Goal: Transaction & Acquisition: Purchase product/service

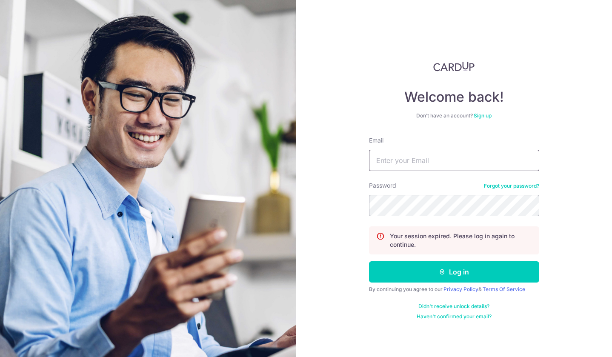
type input "hanyaoho@gmail.com"
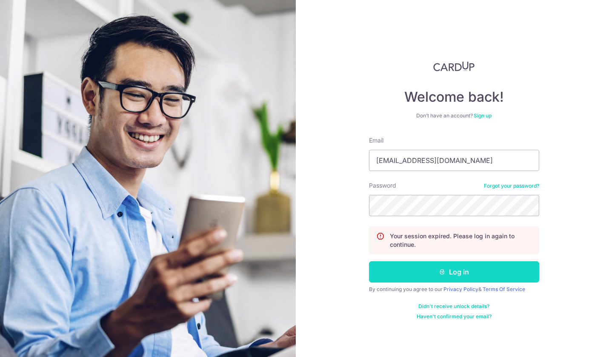
click at [412, 273] on button "Log in" at bounding box center [454, 271] width 170 height 21
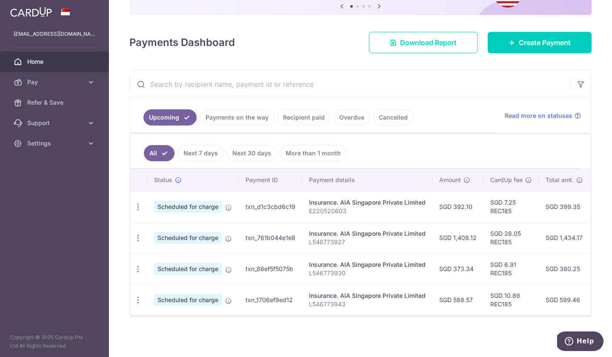
scroll to position [94, 0]
click at [293, 118] on link "Recipient paid" at bounding box center [304, 117] width 53 height 16
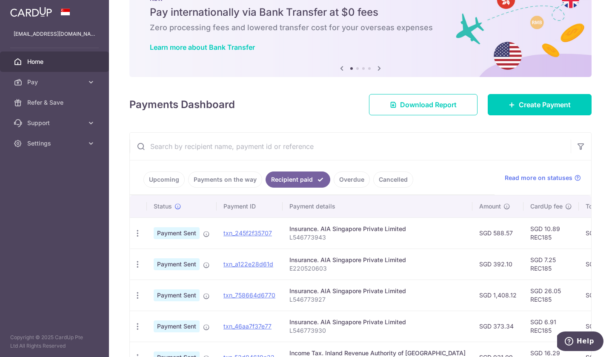
scroll to position [32, 0]
click at [581, 144] on icon "button" at bounding box center [581, 146] width 9 height 9
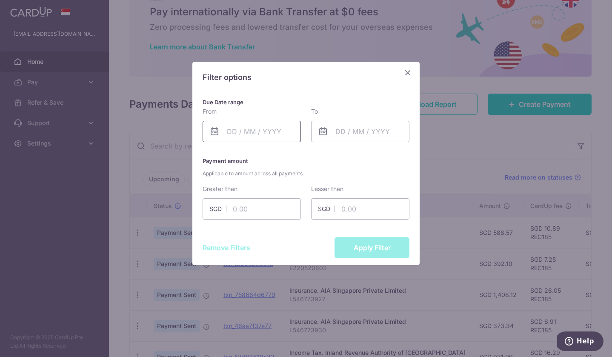
click at [260, 133] on input "text" at bounding box center [252, 131] width 98 height 21
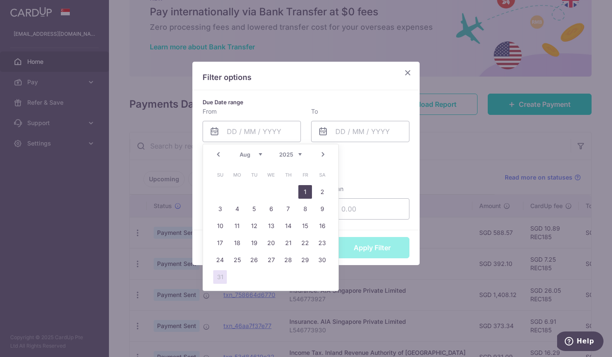
click at [306, 192] on link "1" at bounding box center [306, 192] width 14 height 14
type input "01/08/2025"
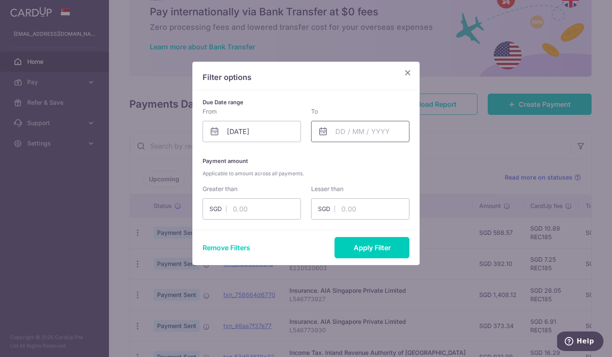
click at [372, 132] on input "text" at bounding box center [360, 131] width 98 height 21
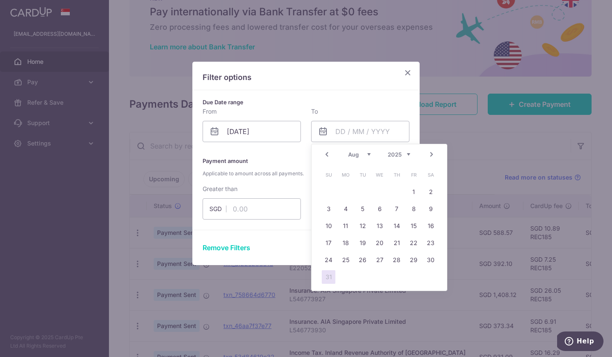
click at [328, 277] on link "31" at bounding box center [329, 277] width 14 height 14
type input "31/08/2025"
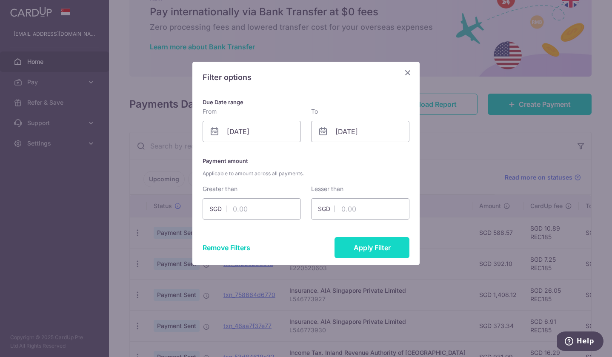
click at [378, 245] on button "Apply Filter" at bounding box center [372, 247] width 75 height 21
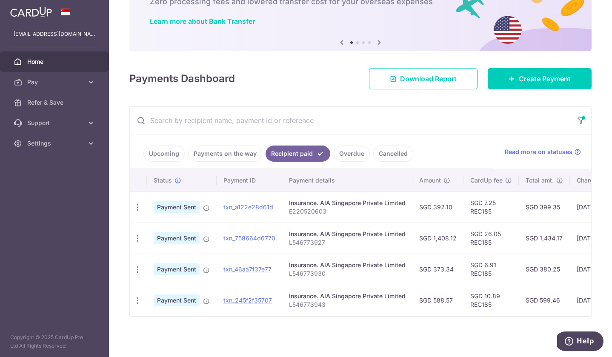
scroll to position [58, 0]
drag, startPoint x: 539, startPoint y: 208, endPoint x: 559, endPoint y: 208, distance: 19.6
click at [559, 208] on td "SGD 399.35" at bounding box center [544, 207] width 51 height 31
click at [549, 218] on td "SGD 399.35" at bounding box center [544, 207] width 51 height 31
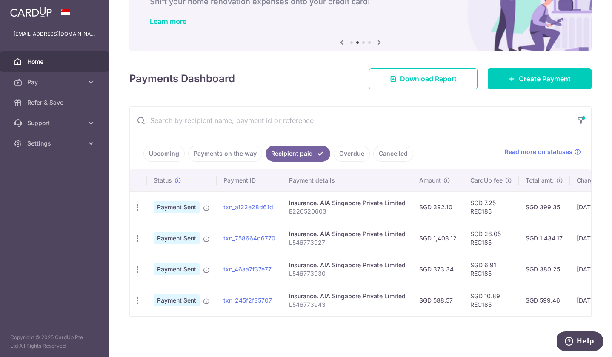
drag, startPoint x: 433, startPoint y: 238, endPoint x: 459, endPoint y: 238, distance: 25.6
click at [459, 238] on td "SGD 1,408.12" at bounding box center [438, 238] width 51 height 31
copy td "1,408.12"
drag, startPoint x: 433, startPoint y: 271, endPoint x: 455, endPoint y: 271, distance: 21.7
click at [455, 271] on td "SGD 373.34" at bounding box center [438, 269] width 51 height 31
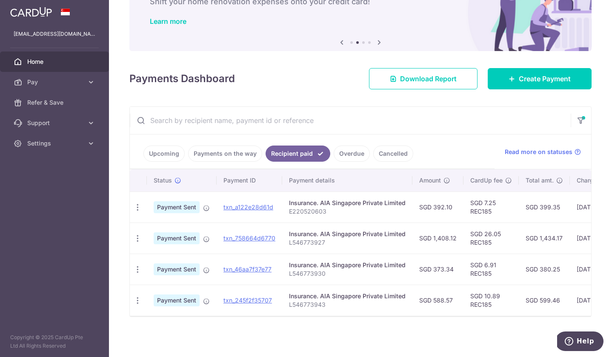
copy td "373.34"
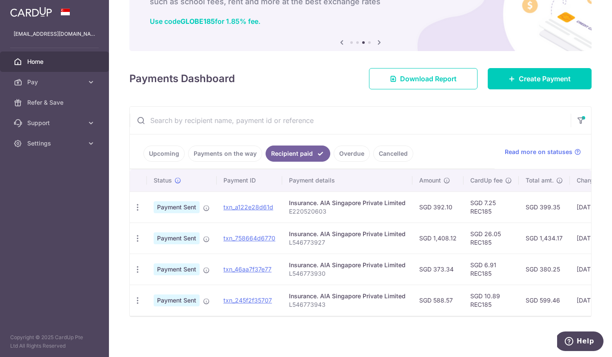
drag, startPoint x: 433, startPoint y: 301, endPoint x: 455, endPoint y: 301, distance: 22.1
click at [455, 301] on td "SGD 588.57" at bounding box center [438, 300] width 51 height 31
copy td "588.57"
click at [169, 151] on link "Upcoming" at bounding box center [164, 154] width 41 height 16
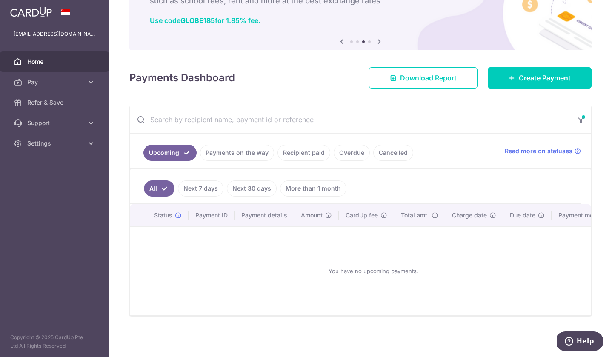
scroll to position [59, 0]
click at [585, 118] on icon "button" at bounding box center [581, 116] width 9 height 3
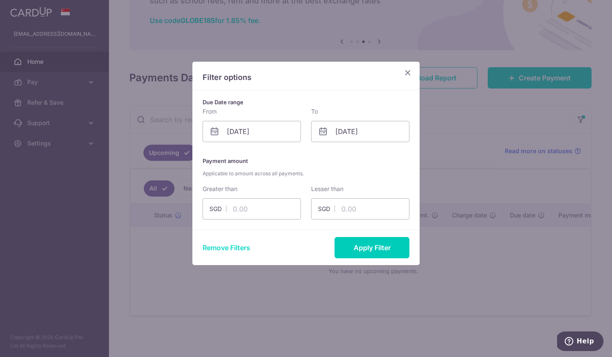
click at [239, 247] on button "Remove Filters" at bounding box center [227, 248] width 48 height 10
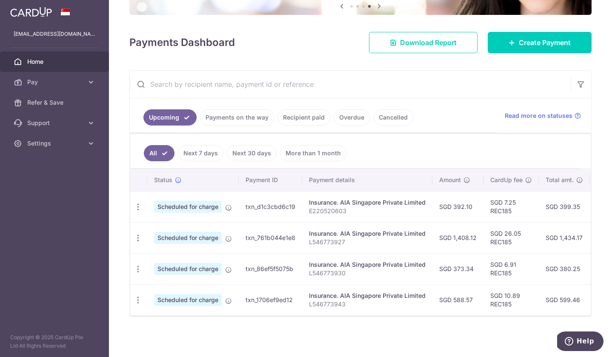
scroll to position [94, 0]
drag, startPoint x: 503, startPoint y: 201, endPoint x: 517, endPoint y: 202, distance: 14.1
click at [517, 202] on td "SGD 7.25 REC185" at bounding box center [511, 206] width 55 height 31
copy td "7.25"
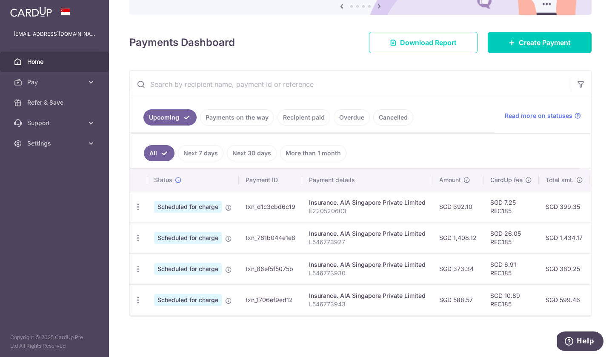
drag, startPoint x: 505, startPoint y: 231, endPoint x: 520, endPoint y: 232, distance: 14.9
click at [520, 232] on td "SGD 26.05 REC185" at bounding box center [511, 237] width 55 height 31
copy td "26.05"
drag, startPoint x: 503, startPoint y: 264, endPoint x: 517, endPoint y: 265, distance: 13.6
click at [517, 265] on td "SGD 6.91 REC185" at bounding box center [511, 268] width 55 height 31
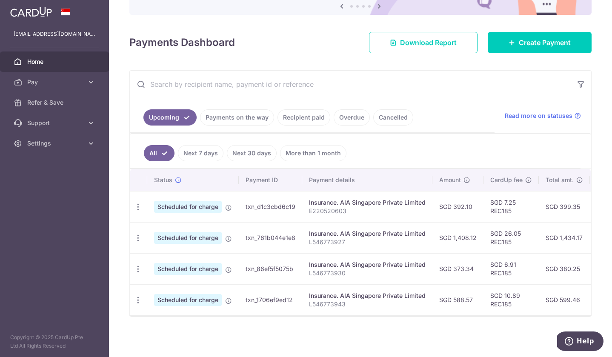
copy td "6.91"
drag, startPoint x: 503, startPoint y: 296, endPoint x: 520, endPoint y: 296, distance: 17.5
click at [520, 296] on td "SGD 10.89 REC185" at bounding box center [511, 299] width 55 height 31
copy td "10.89"
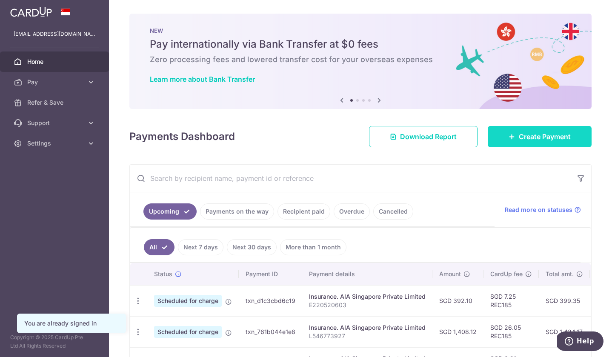
click at [520, 136] on span "Create Payment" at bounding box center [545, 137] width 52 height 10
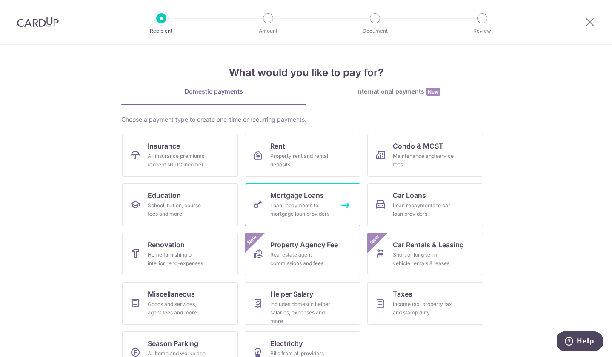
click at [308, 211] on div "Loan repayments to mortgage loan providers" at bounding box center [300, 209] width 61 height 17
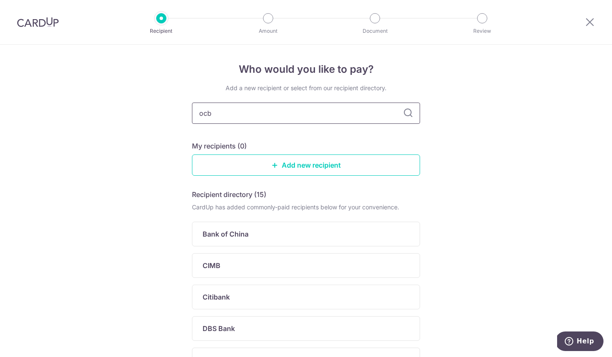
type input "ocbc"
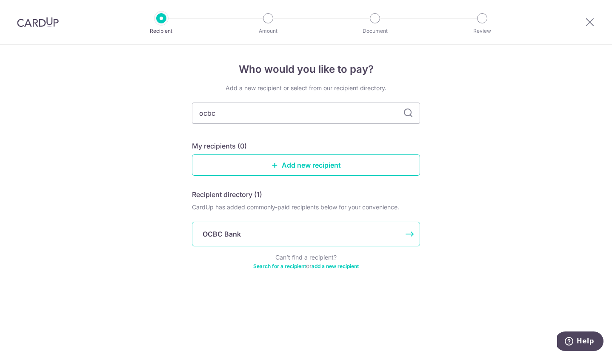
click at [209, 241] on div "OCBC Bank" at bounding box center [306, 234] width 228 height 25
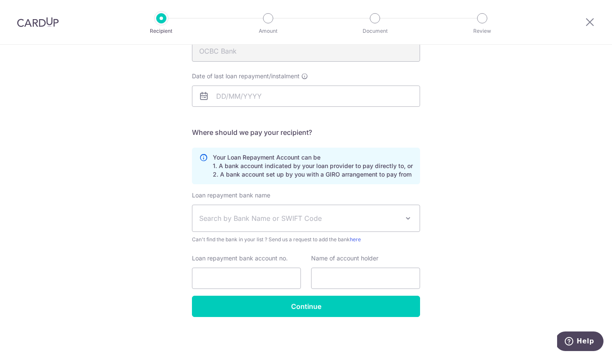
scroll to position [110, 0]
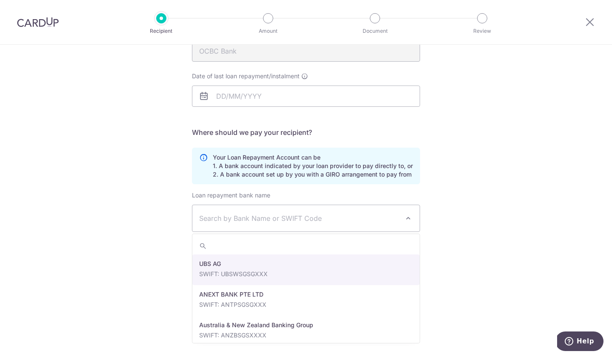
click at [252, 224] on span "Search by Bank Name or SWIFT Code" at bounding box center [306, 218] width 227 height 26
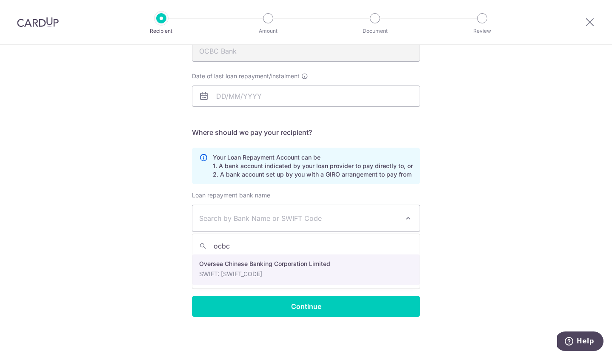
type input "ocbc"
select select "12"
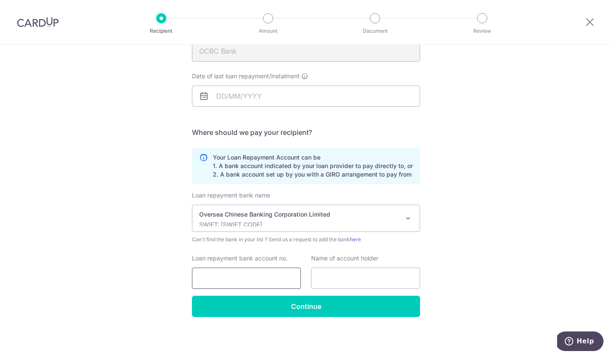
click at [257, 280] on input "Loan repayment bank account no." at bounding box center [246, 278] width 109 height 21
type input "1212818281288"
type input "Ho"
click at [253, 92] on input "Date of last loan repayment/instalment" at bounding box center [306, 96] width 228 height 21
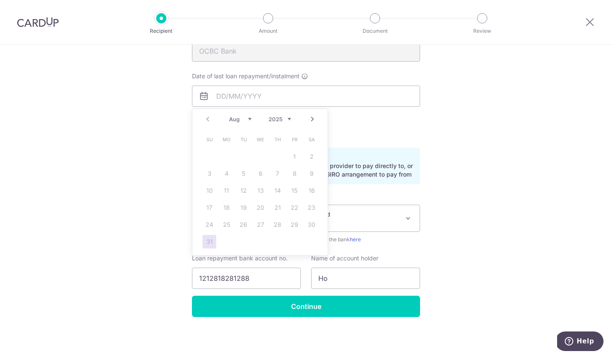
click at [319, 115] on div "Prev Next Aug Sep Oct Nov Dec 2025 2026 2027 2028 2029 2030 2031 2032 2033 2034…" at bounding box center [260, 119] width 135 height 20
click at [314, 118] on link "Next" at bounding box center [312, 119] width 10 height 10
click at [313, 120] on link "Next" at bounding box center [312, 119] width 10 height 10
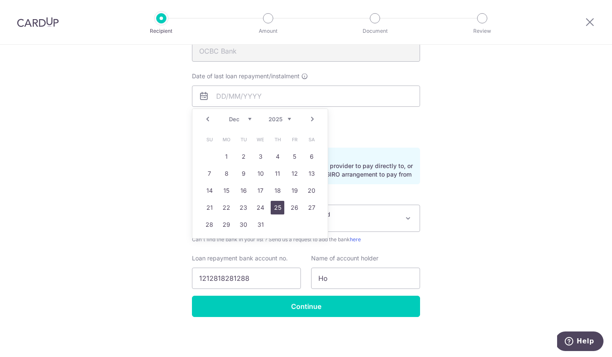
click at [277, 212] on link "25" at bounding box center [278, 208] width 14 height 14
type input "25/12/2025"
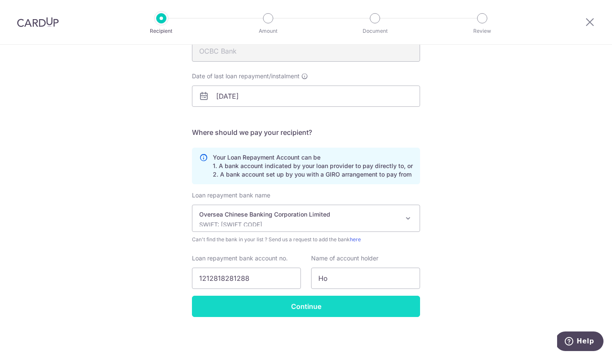
click at [306, 307] on input "Continue" at bounding box center [306, 306] width 228 height 21
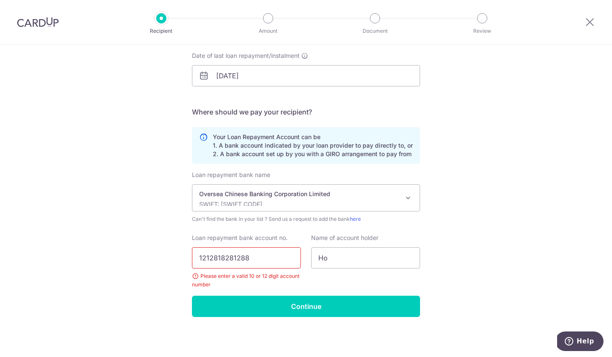
click at [269, 265] on input "1212818281288" at bounding box center [246, 257] width 109 height 21
type input "12128182812"
click at [263, 294] on div "Loan repayment bank name UBS AG ANEXT BANK PTE LTD Australia & New Zealand Bank…" at bounding box center [306, 233] width 228 height 125
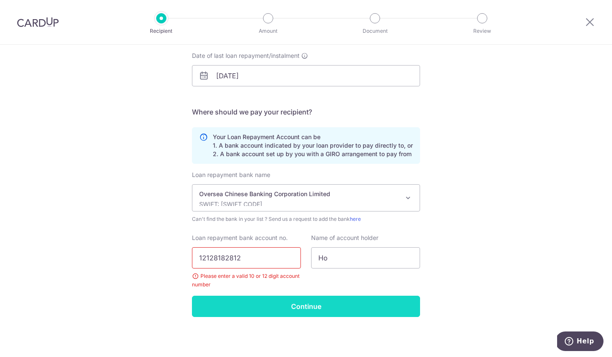
click at [263, 309] on input "Continue" at bounding box center [306, 306] width 228 height 21
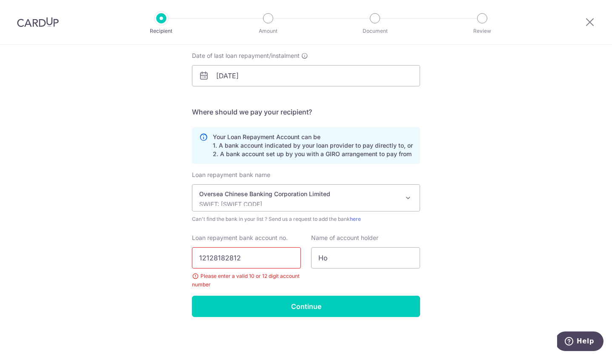
drag, startPoint x: 256, startPoint y: 259, endPoint x: 155, endPoint y: 259, distance: 100.5
click at [155, 259] on div "Who would you like to pay? Your recipient does not need a CardUp account to rec…" at bounding box center [306, 135] width 612 height 443
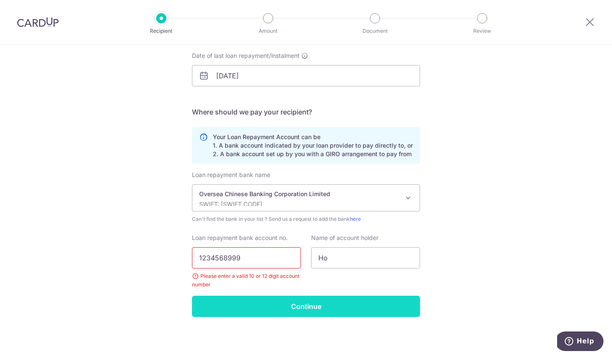
type input "1234568999"
click at [200, 308] on input "Continue" at bounding box center [306, 306] width 228 height 21
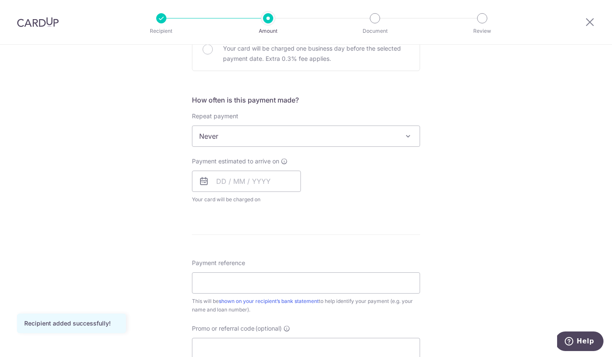
scroll to position [319, 0]
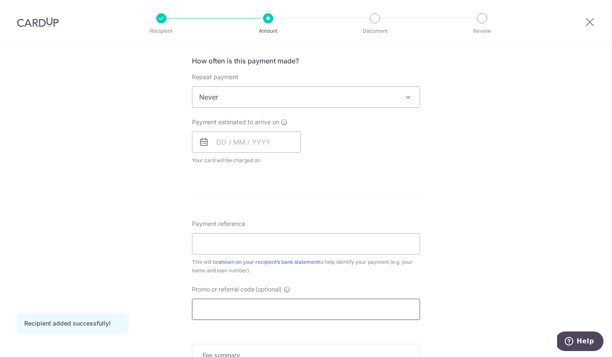
click at [220, 312] on input "Promo or referral code (optional)" at bounding box center [306, 309] width 228 height 21
paste input "3HOME25R"
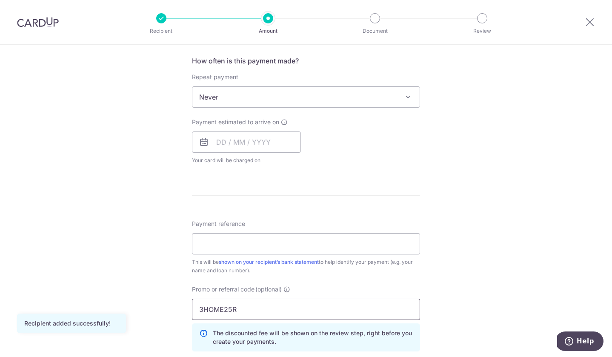
type input "3HOME25R"
click at [144, 271] on div "Tell us more about your payment Enter payment amount SGD Recipient added succes…" at bounding box center [306, 130] width 612 height 809
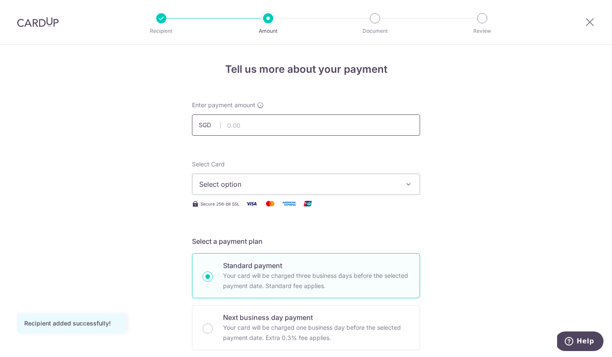
scroll to position [0, 0]
click at [248, 122] on input "text" at bounding box center [306, 125] width 228 height 21
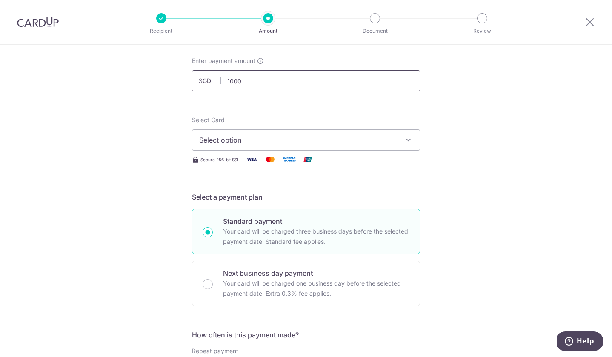
scroll to position [46, 0]
type input "1,000.00"
click at [239, 139] on span "Select option" at bounding box center [298, 138] width 198 height 10
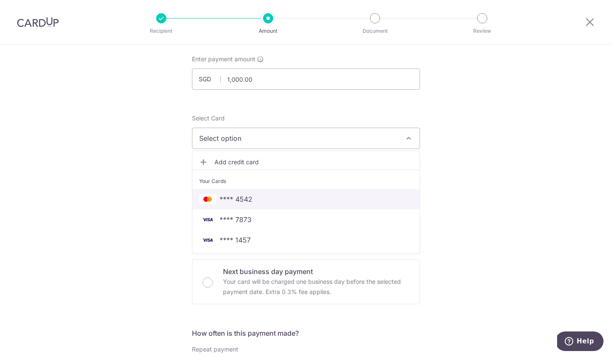
click at [244, 200] on span "**** 4542" at bounding box center [236, 199] width 33 height 10
type input "[DATE]"
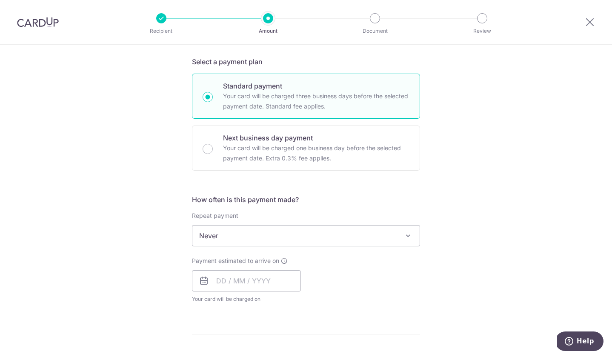
scroll to position [238, 0]
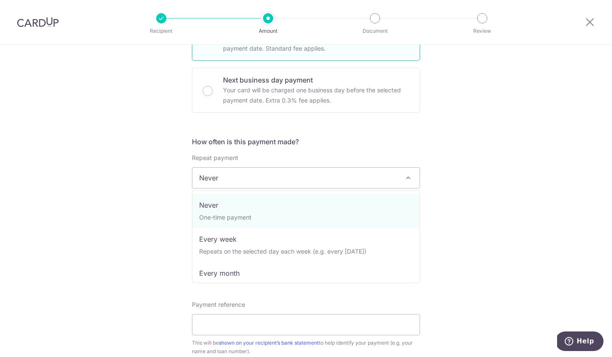
click at [222, 184] on span "Never" at bounding box center [306, 178] width 227 height 20
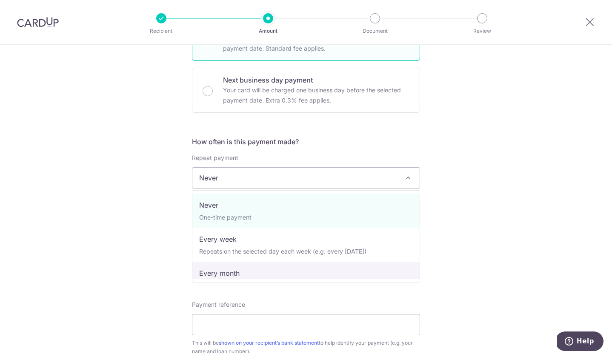
select select "3"
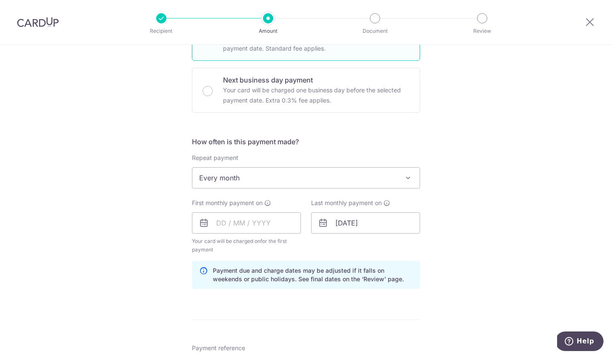
click at [285, 174] on span "Every month" at bounding box center [306, 178] width 227 height 20
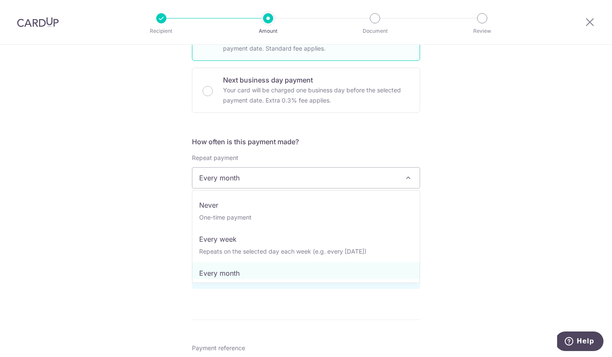
click at [285, 174] on span "Every month" at bounding box center [306, 178] width 227 height 20
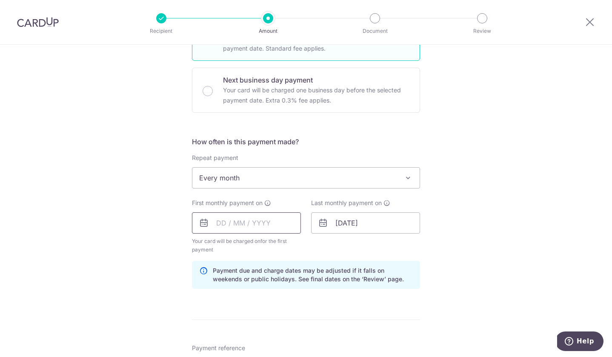
click at [226, 224] on input "text" at bounding box center [246, 223] width 109 height 21
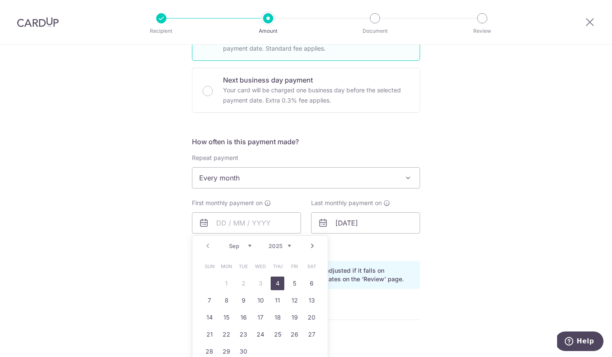
click at [276, 283] on link "4" at bounding box center [278, 284] width 14 height 14
type input "04/09/2025"
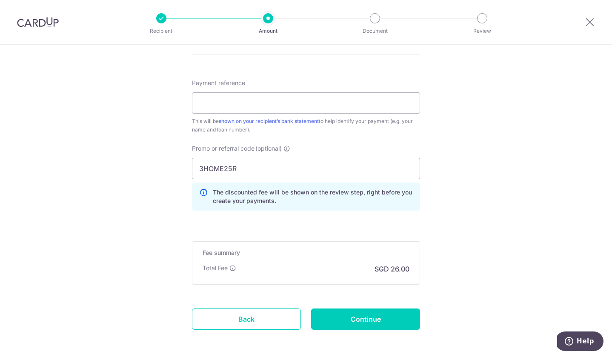
scroll to position [507, 0]
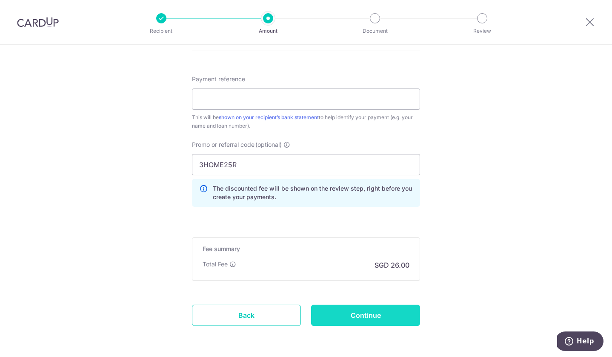
click at [346, 311] on input "Continue" at bounding box center [365, 315] width 109 height 21
type input "Create Schedule"
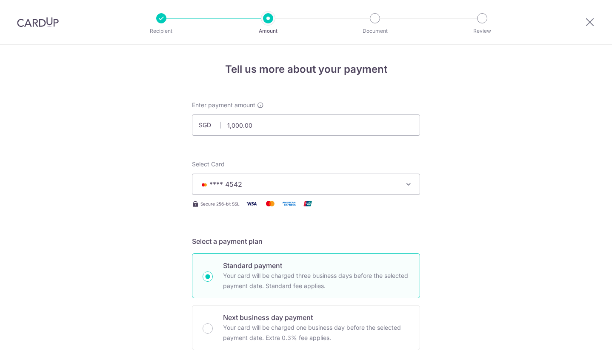
scroll to position [380, 0]
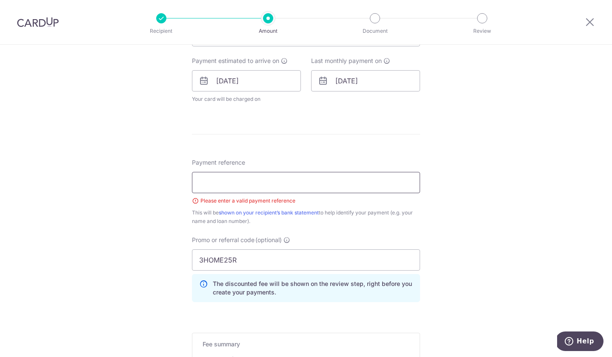
click at [294, 184] on input "Payment reference" at bounding box center [306, 182] width 228 height 21
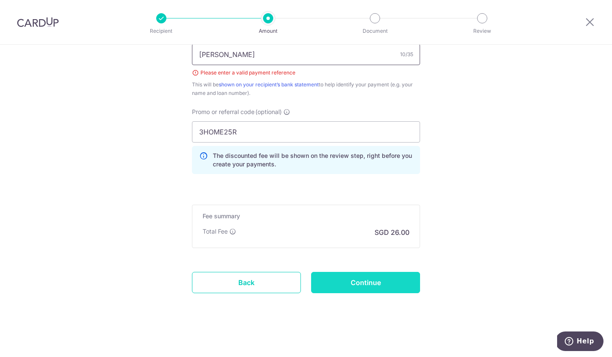
scroll to position [508, 0]
type input "[PERSON_NAME]"
click at [368, 283] on input "Continue" at bounding box center [365, 282] width 109 height 21
type input "Create Schedule"
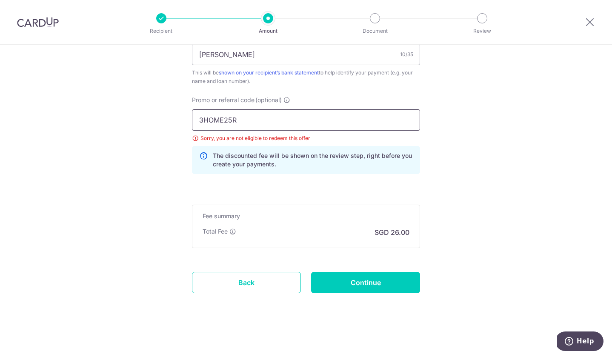
click at [296, 118] on input "3HOME25R" at bounding box center [306, 119] width 228 height 21
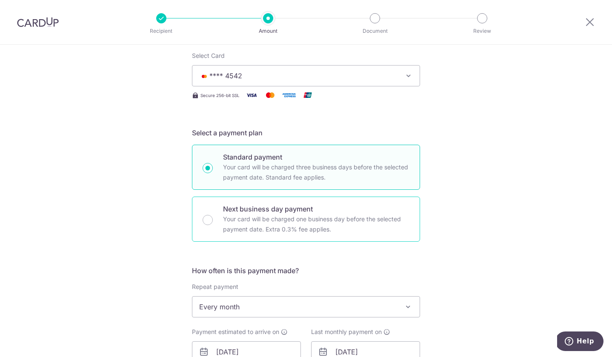
scroll to position [22, 0]
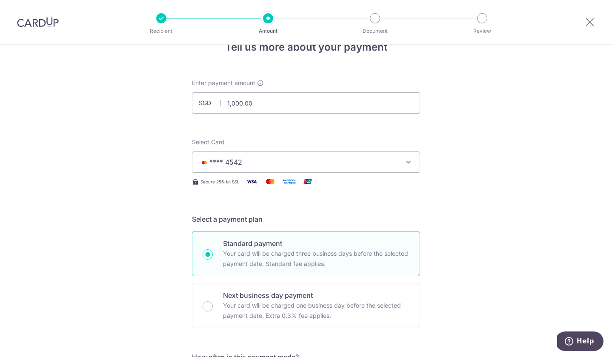
click at [340, 165] on span "**** 4542" at bounding box center [298, 162] width 198 height 10
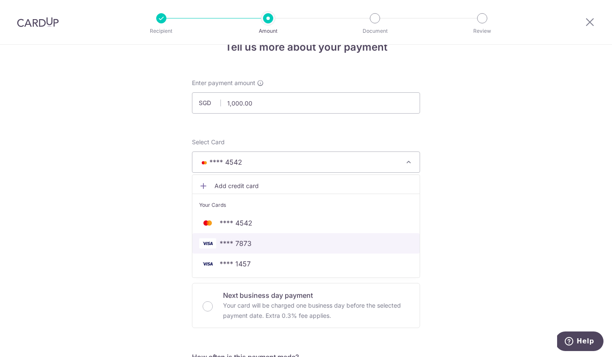
click at [297, 245] on span "**** 7873" at bounding box center [306, 243] width 214 height 10
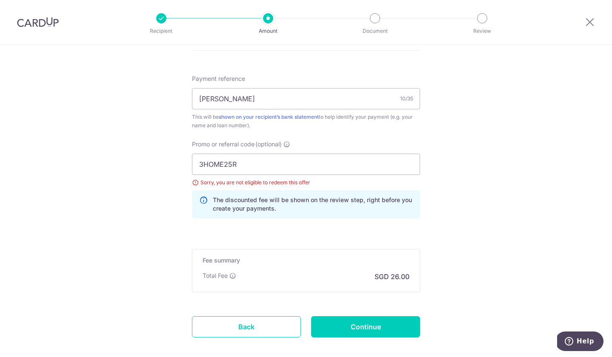
scroll to position [497, 0]
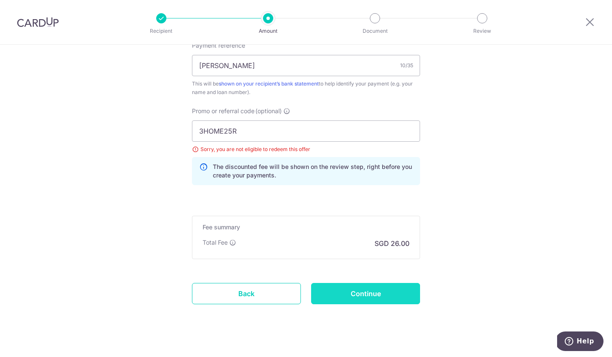
click at [343, 297] on input "Continue" at bounding box center [365, 293] width 109 height 21
type input "Update Schedule"
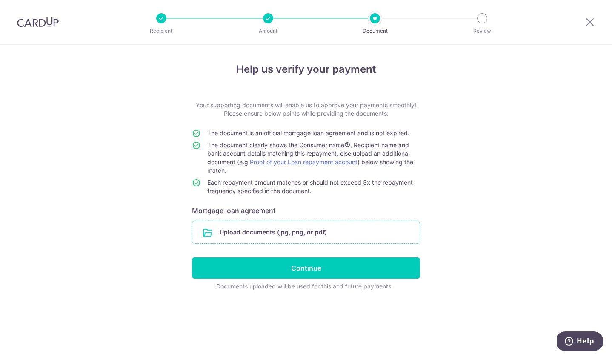
click at [324, 236] on input "file" at bounding box center [306, 232] width 227 height 22
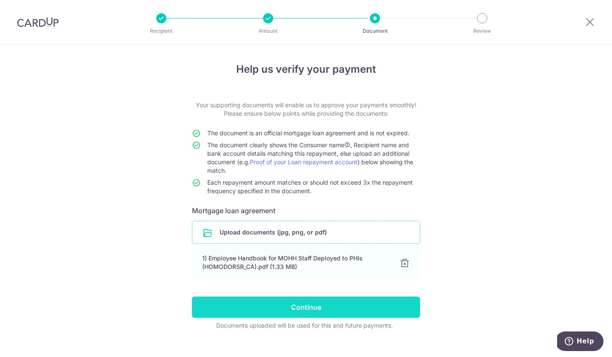
click at [365, 312] on input "Continue" at bounding box center [306, 307] width 228 height 21
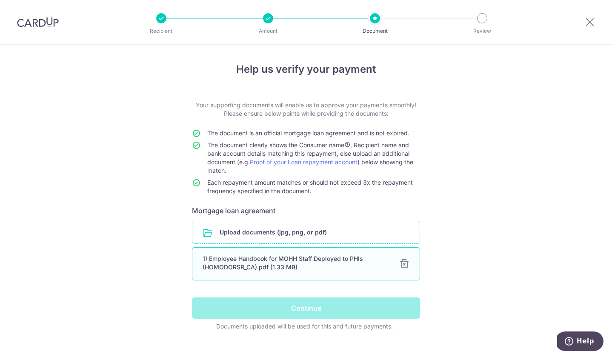
click at [404, 264] on div at bounding box center [404, 264] width 10 height 10
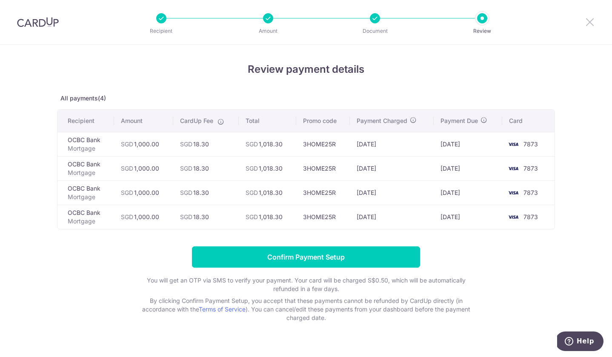
click at [587, 23] on icon at bounding box center [590, 22] width 10 height 11
